Goal: Task Accomplishment & Management: Manage account settings

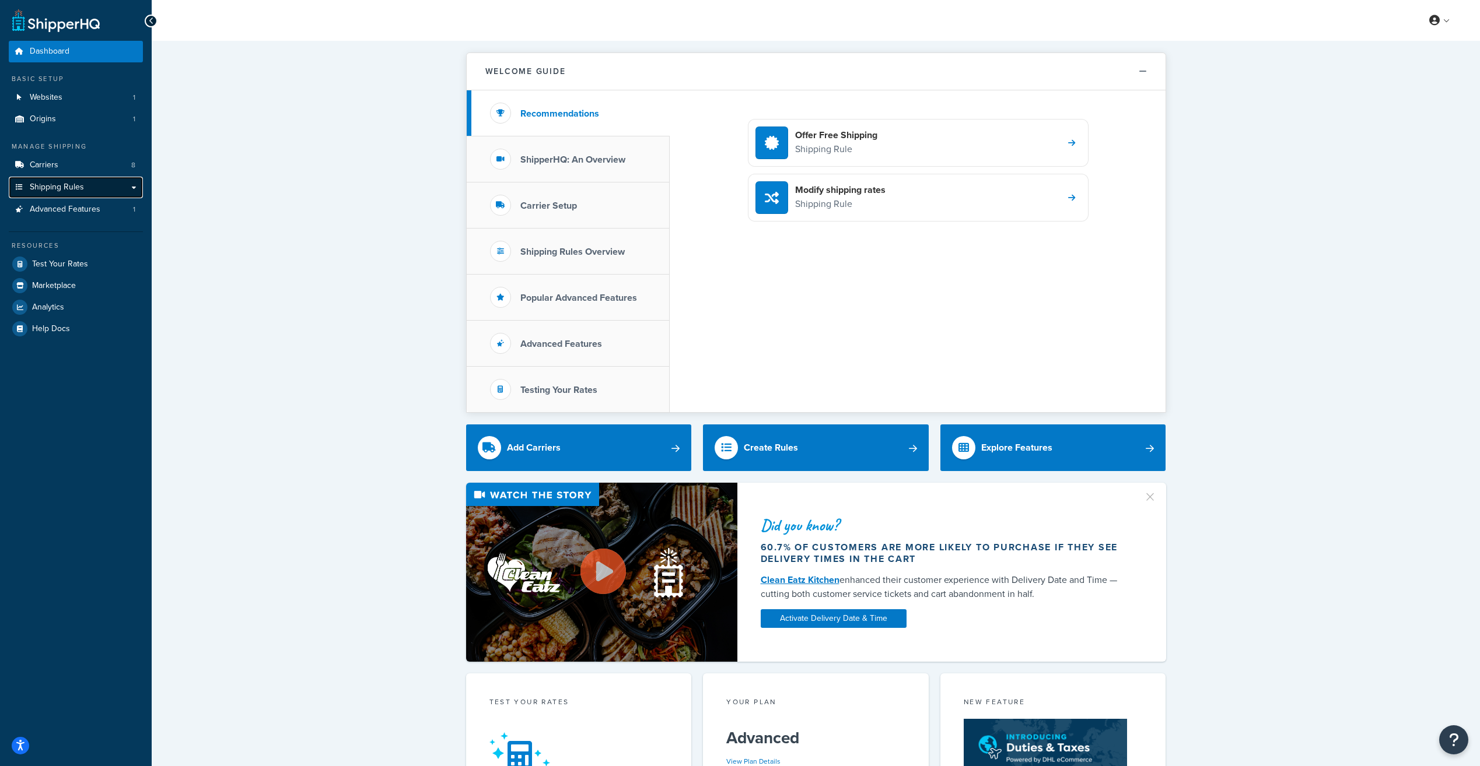
click at [75, 192] on span "Shipping Rules" at bounding box center [57, 188] width 54 height 10
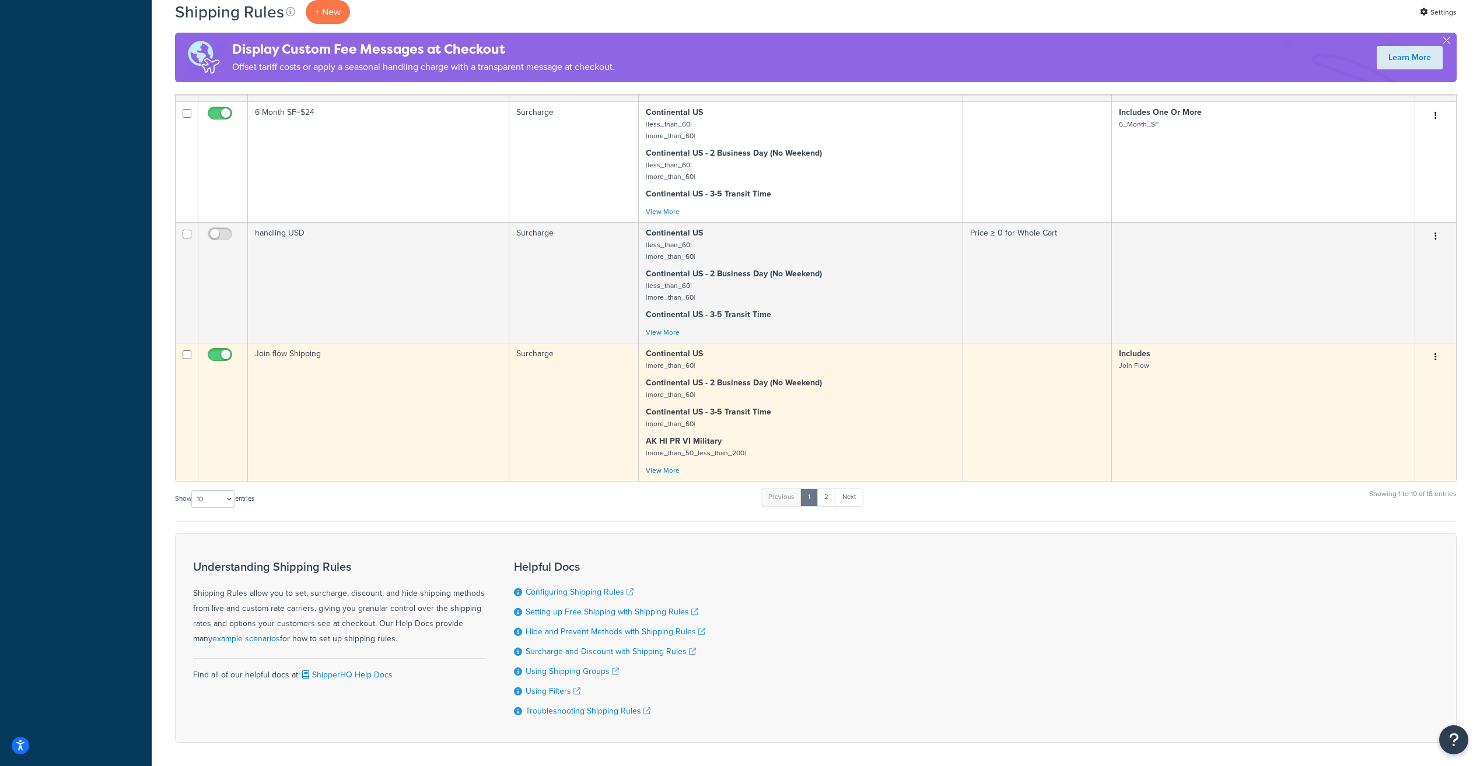
scroll to position [683, 0]
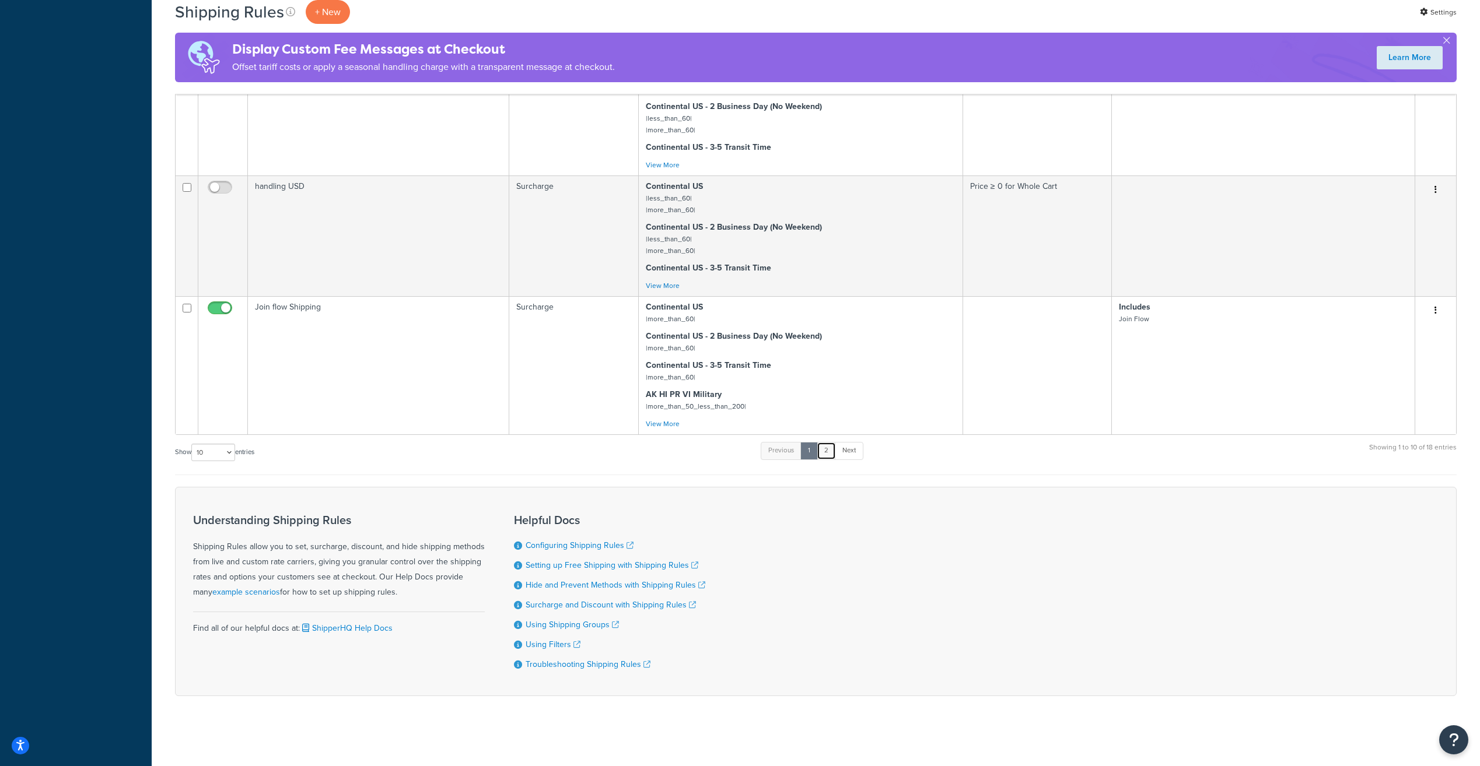
click at [822, 448] on link "2" at bounding box center [826, 450] width 19 height 17
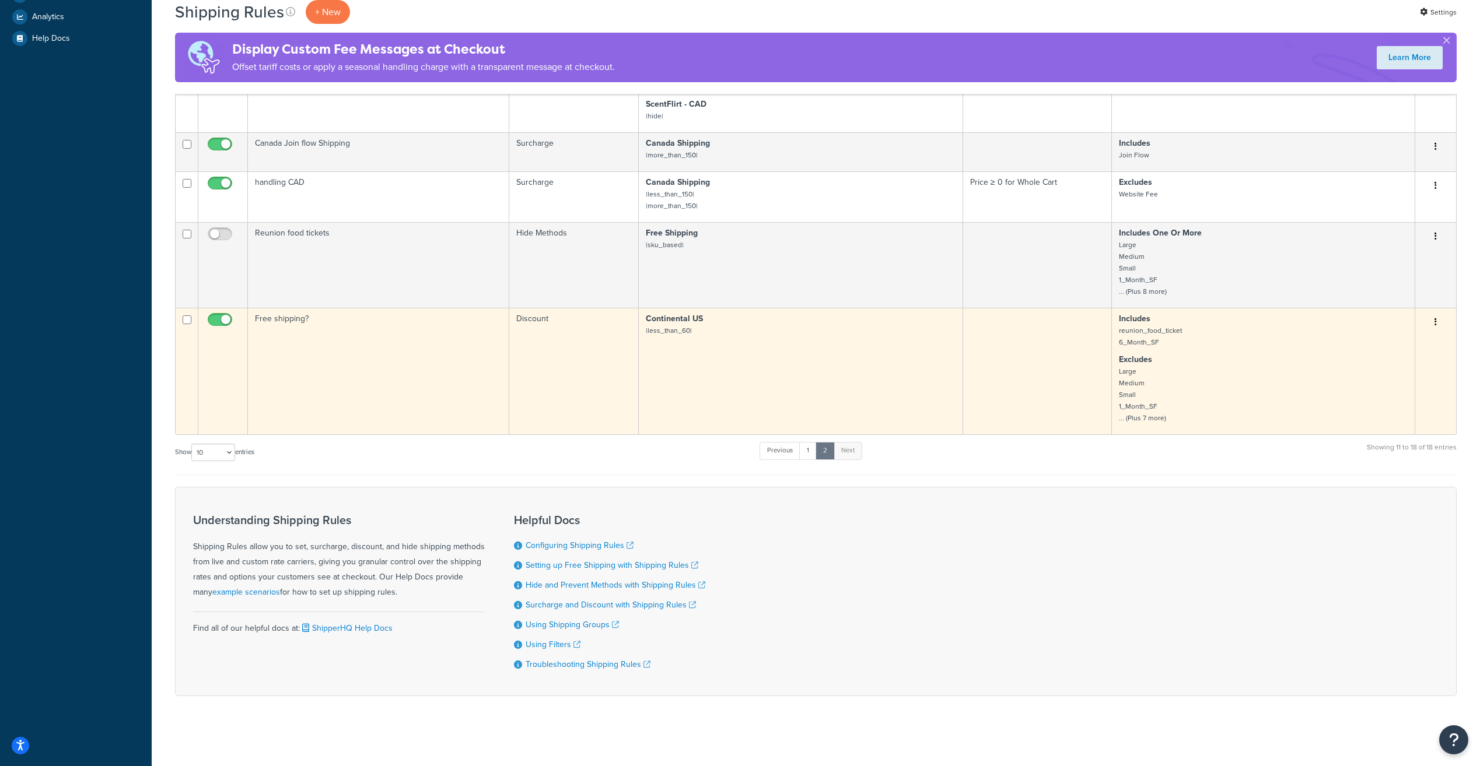
click at [1435, 320] on icon "button" at bounding box center [1435, 322] width 2 height 8
click at [1430, 340] on link "Edit" at bounding box center [1397, 344] width 92 height 24
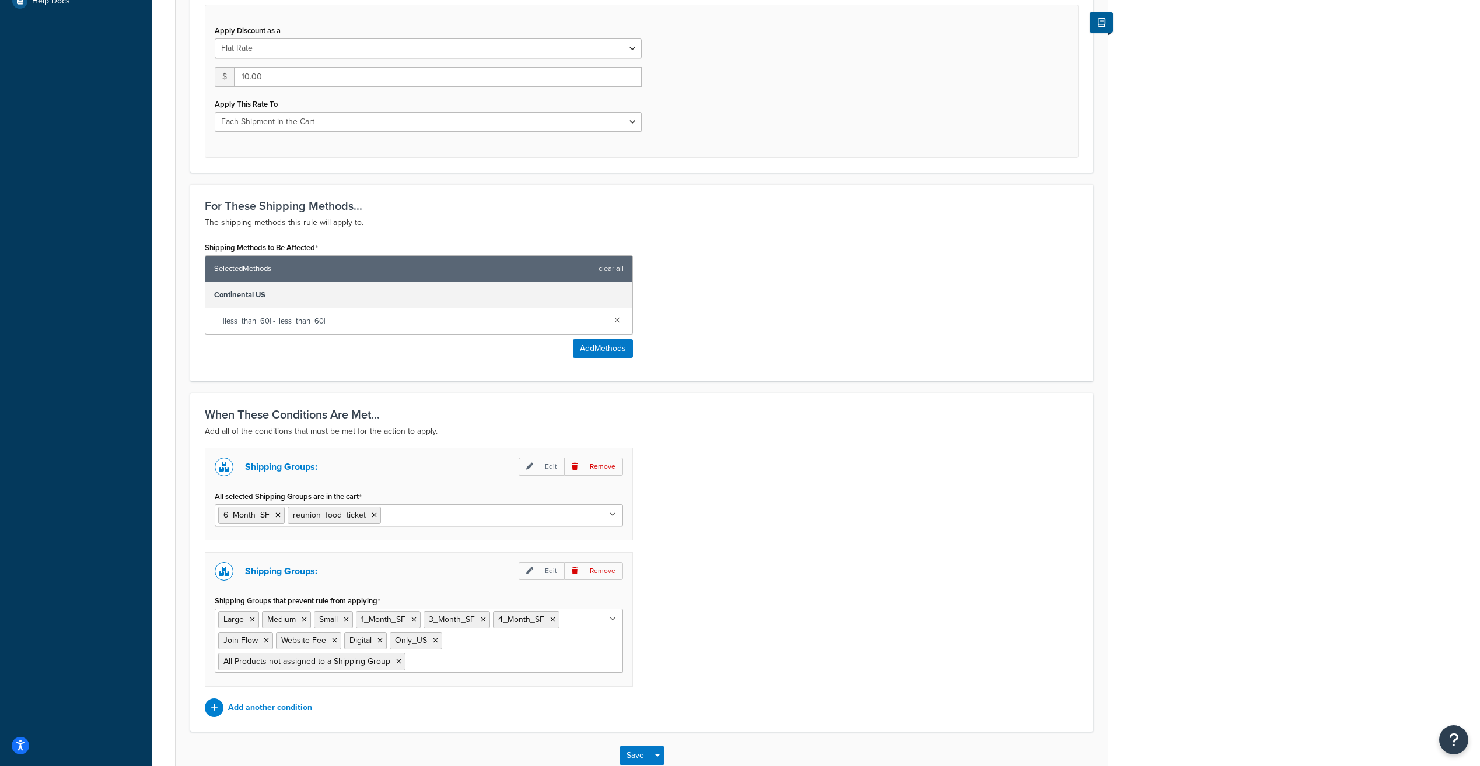
scroll to position [467, 0]
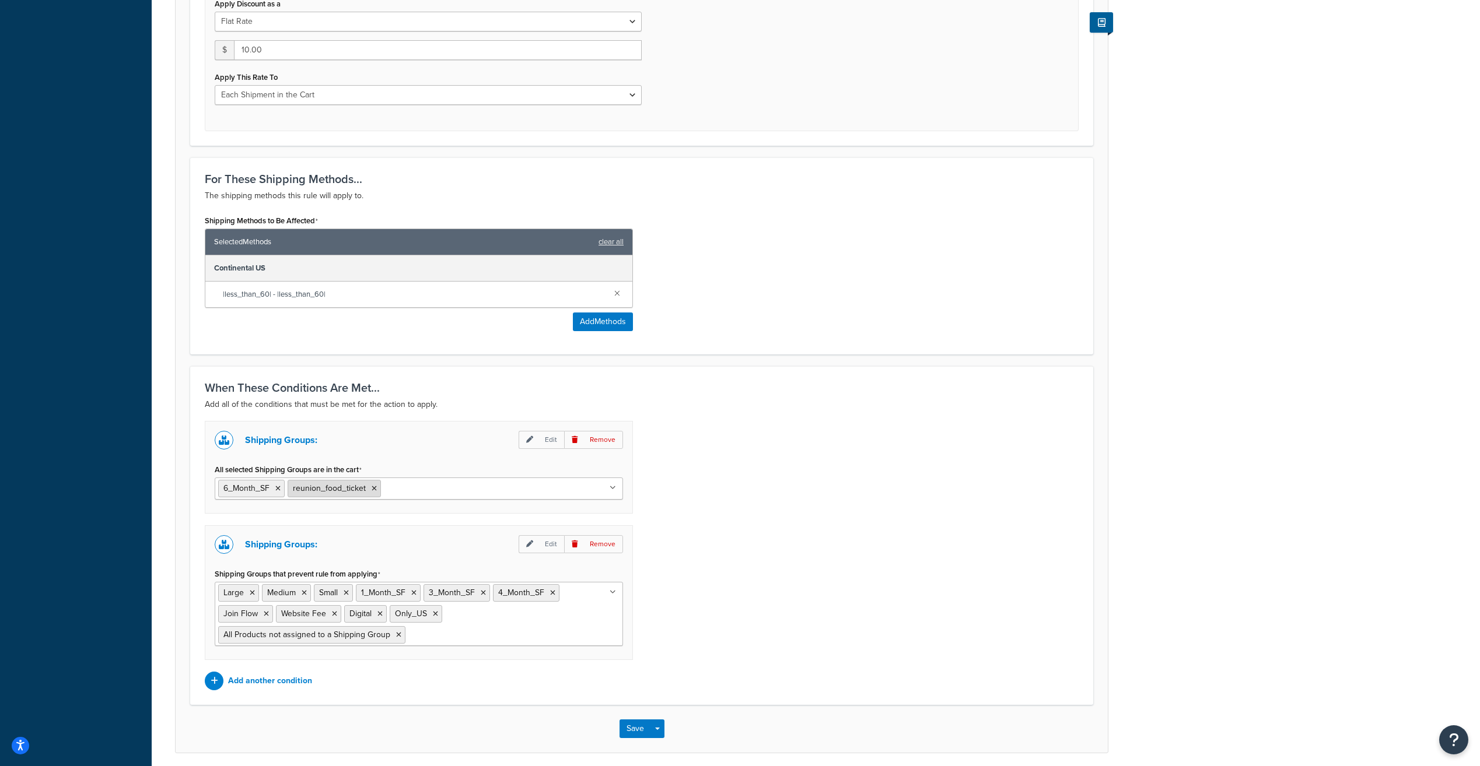
click at [344, 493] on span "reunion_food_ticket" at bounding box center [329, 488] width 73 height 12
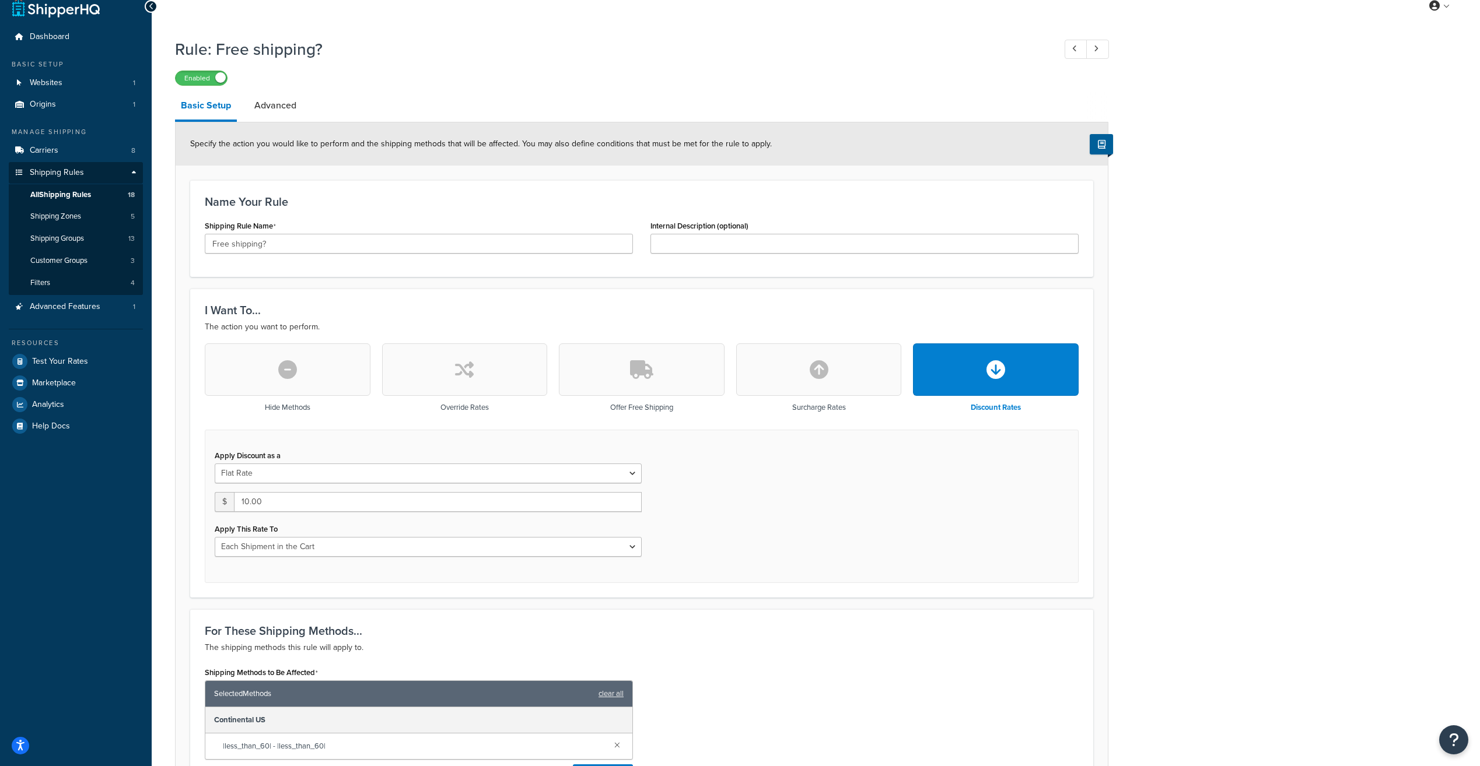
scroll to position [0, 0]
